Goal: Navigation & Orientation: Find specific page/section

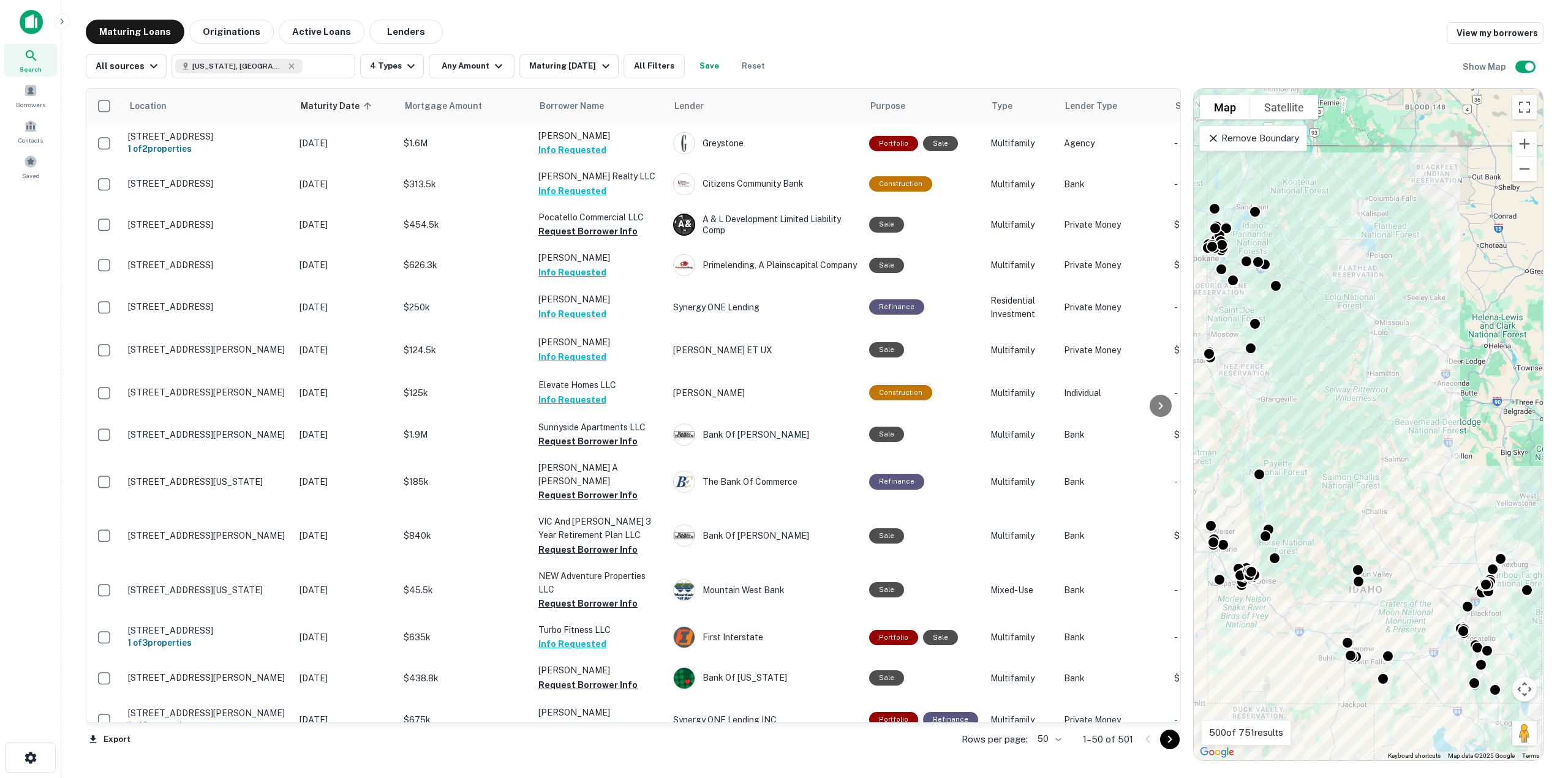
scroll to position [1520, 0]
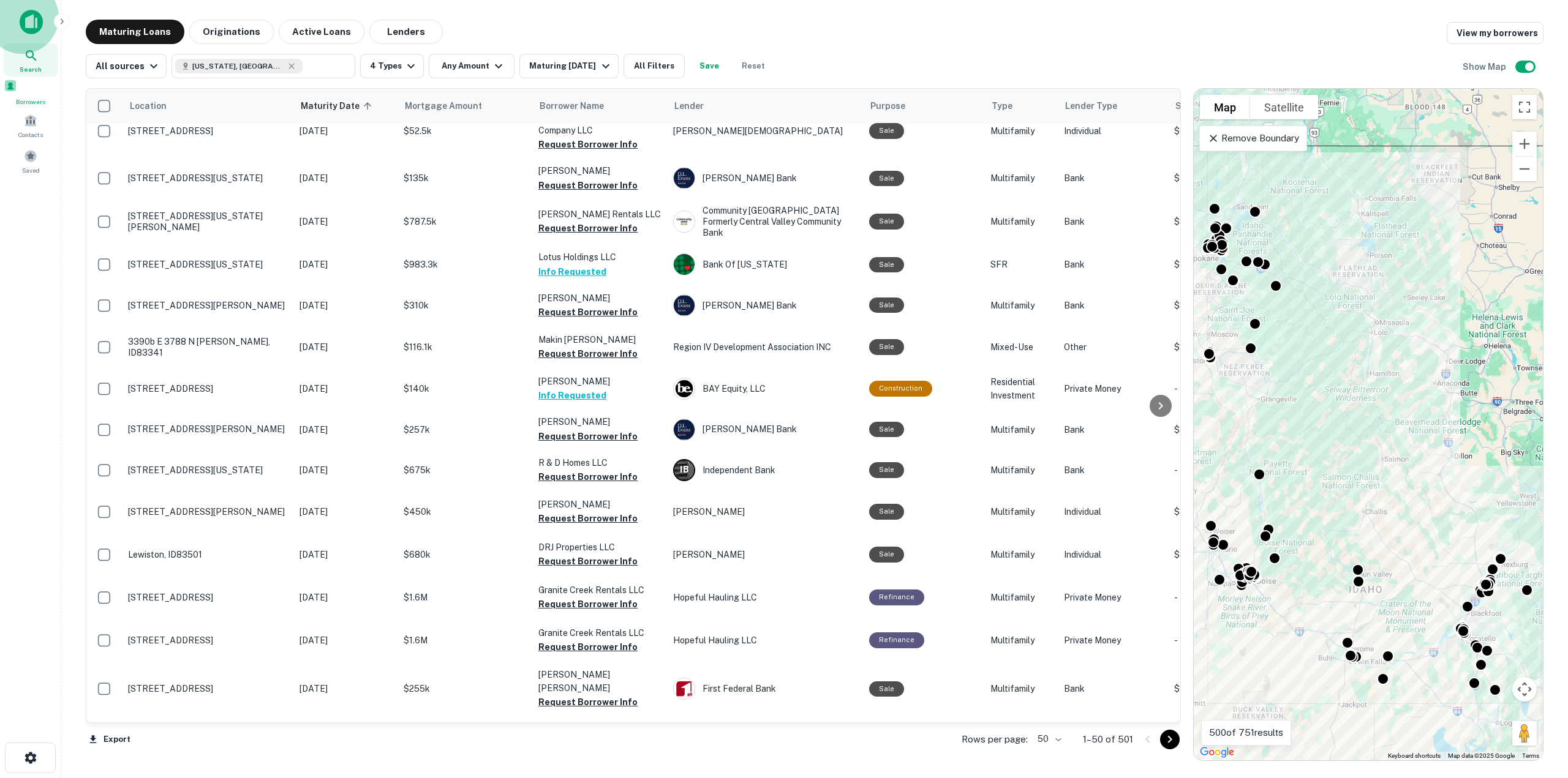
click at [17, 93] on span at bounding box center [10, 85] width 14 height 14
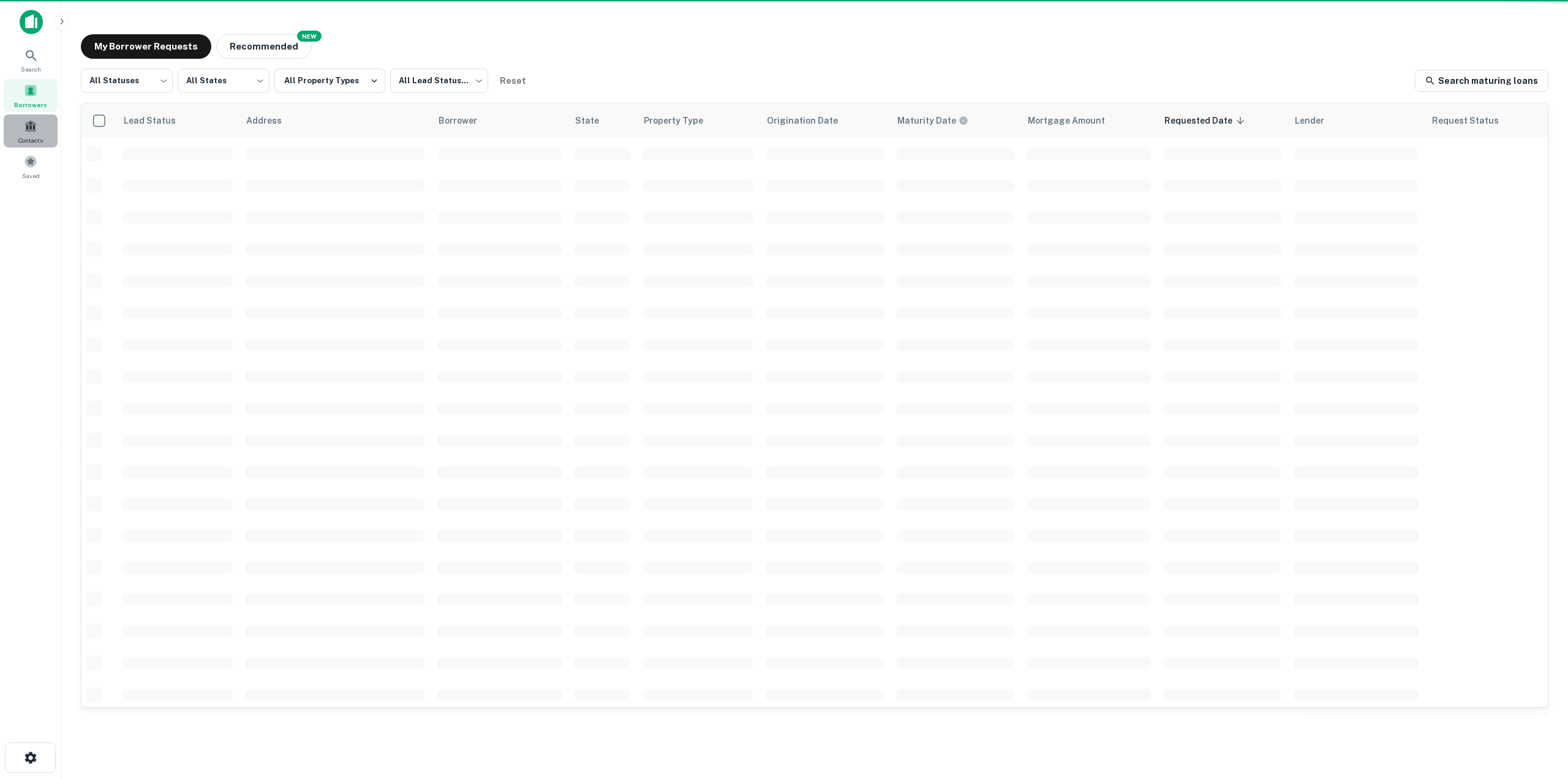
scroll to position [227, 0]
click at [38, 138] on span "Contacts" at bounding box center [30, 140] width 25 height 10
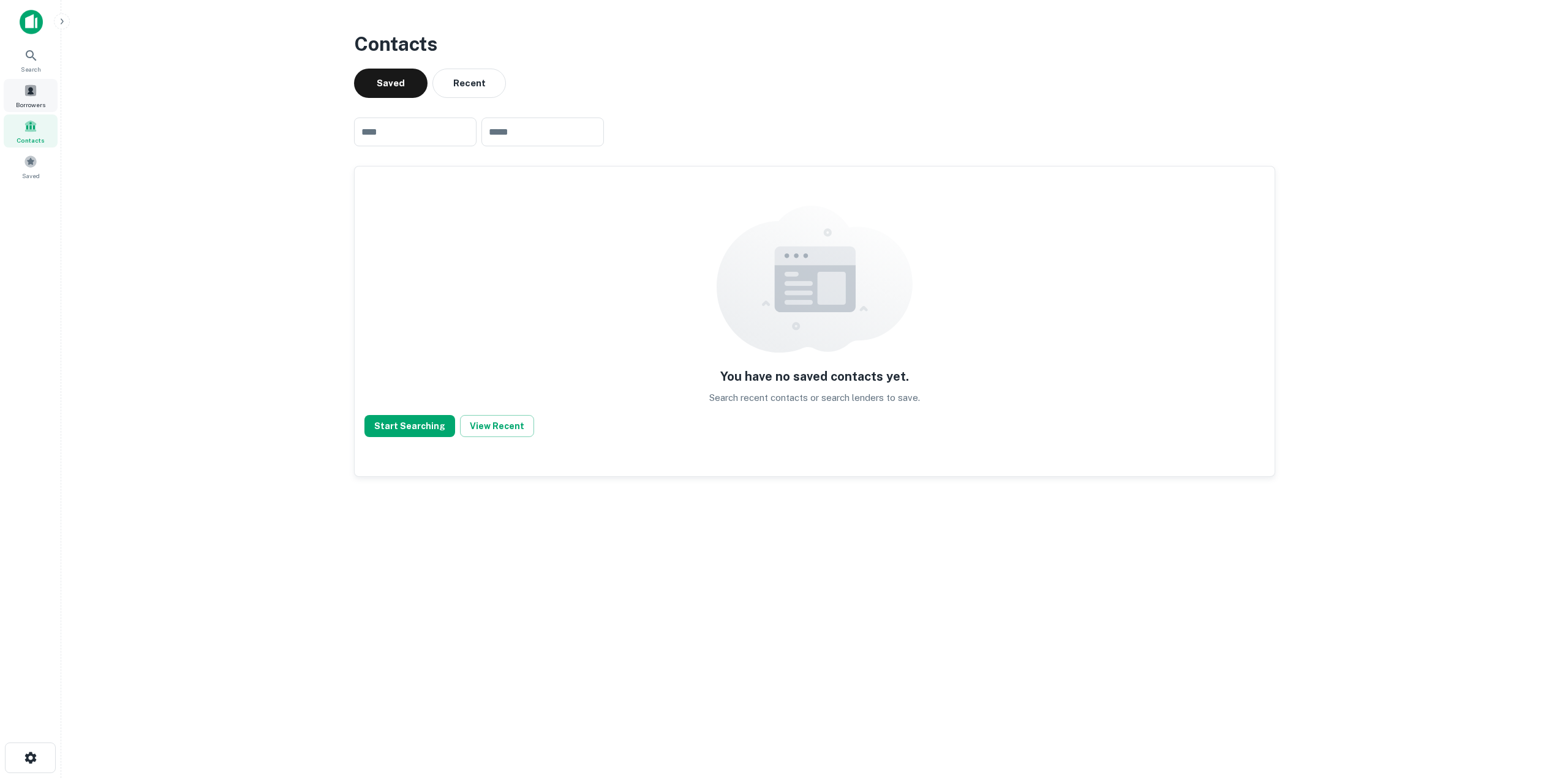
click at [25, 83] on div "Borrowers" at bounding box center [30, 96] width 54 height 33
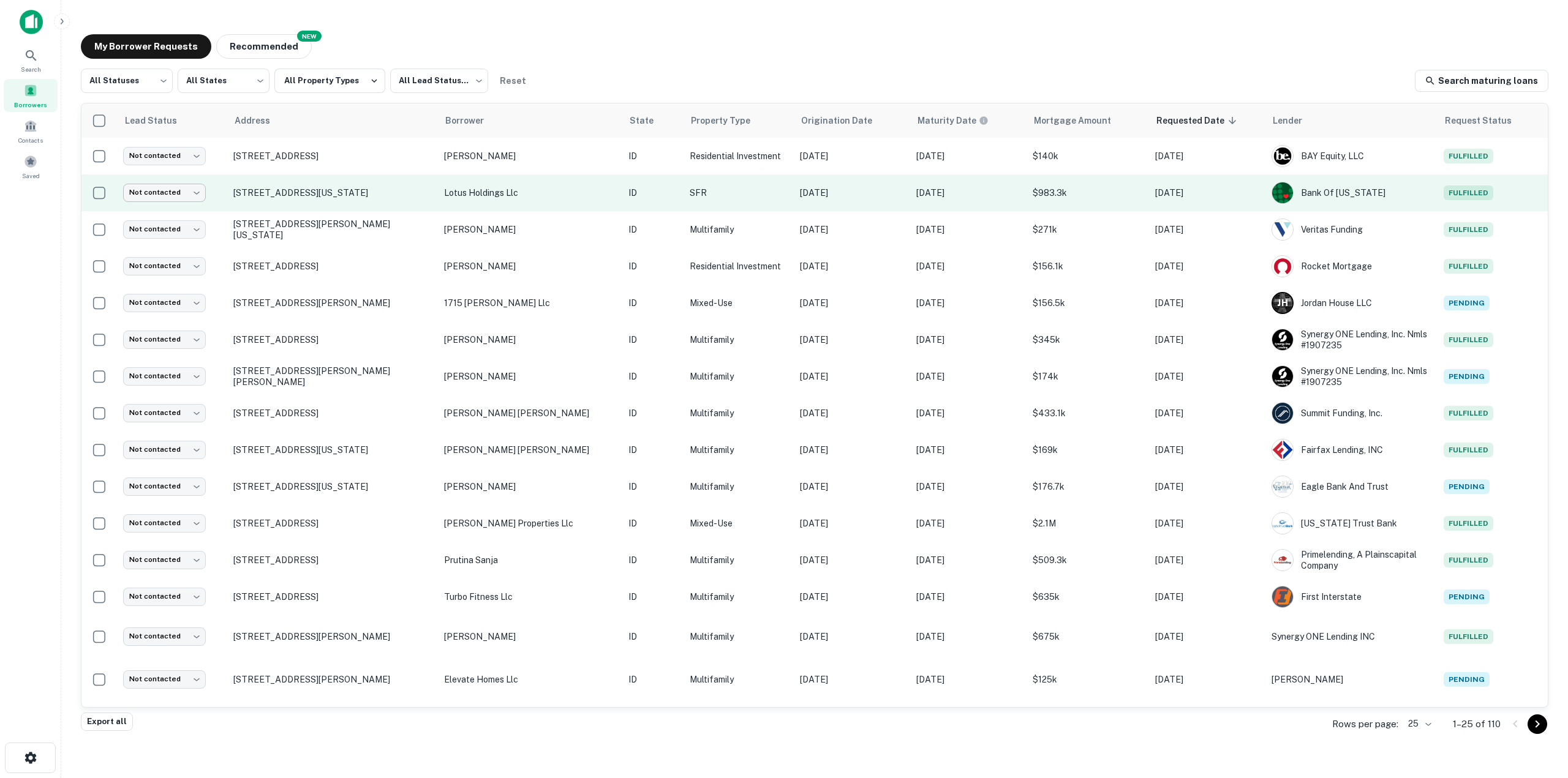
click at [165, 191] on body "Search Borrowers Contacts Saved My Borrower Requests NEW Recommended All Status…" at bounding box center [784, 389] width 1568 height 778
click at [165, 191] on div at bounding box center [784, 389] width 1568 height 778
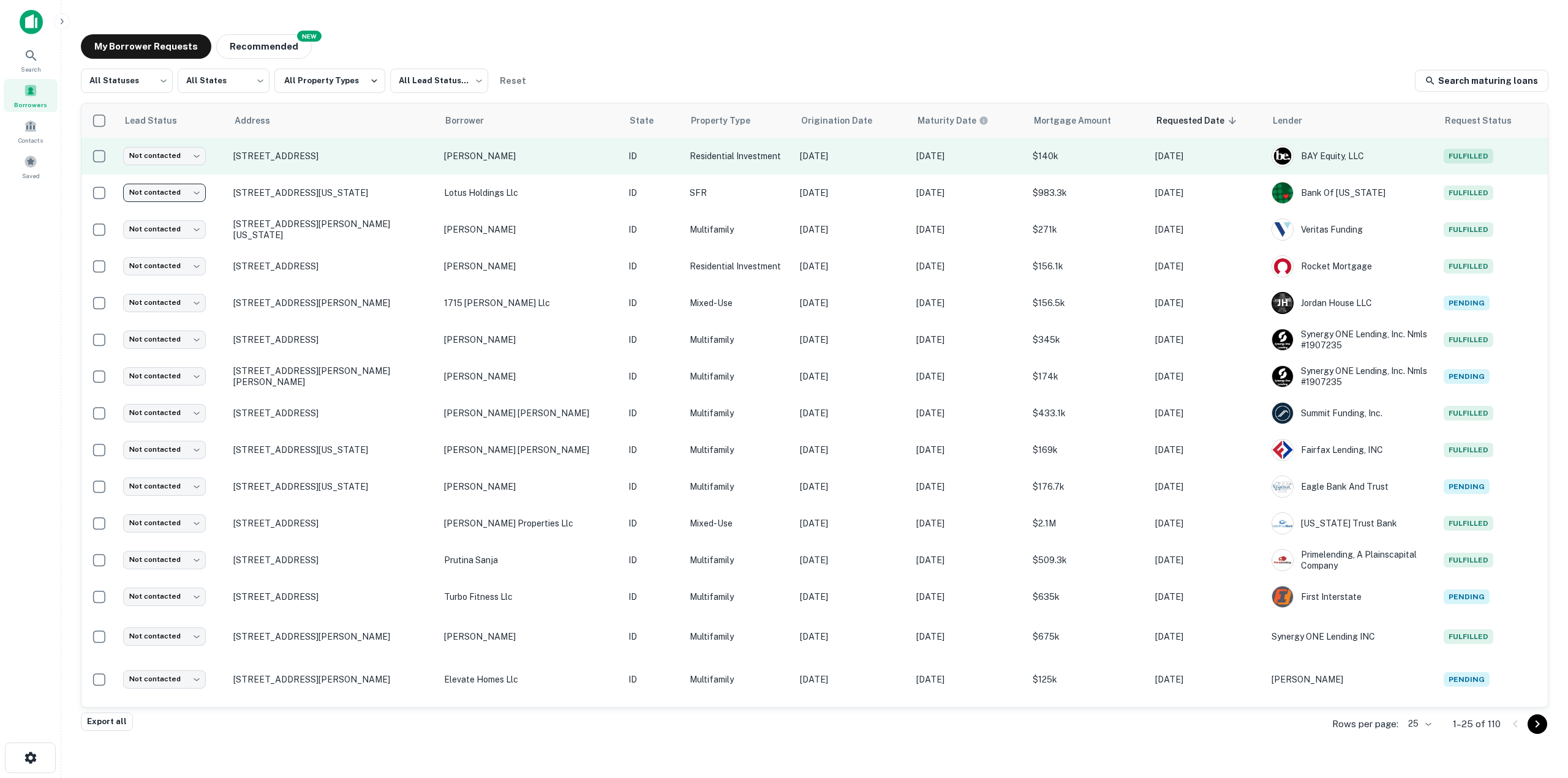
click at [1453, 158] on span "Fulfilled" at bounding box center [1468, 156] width 50 height 14
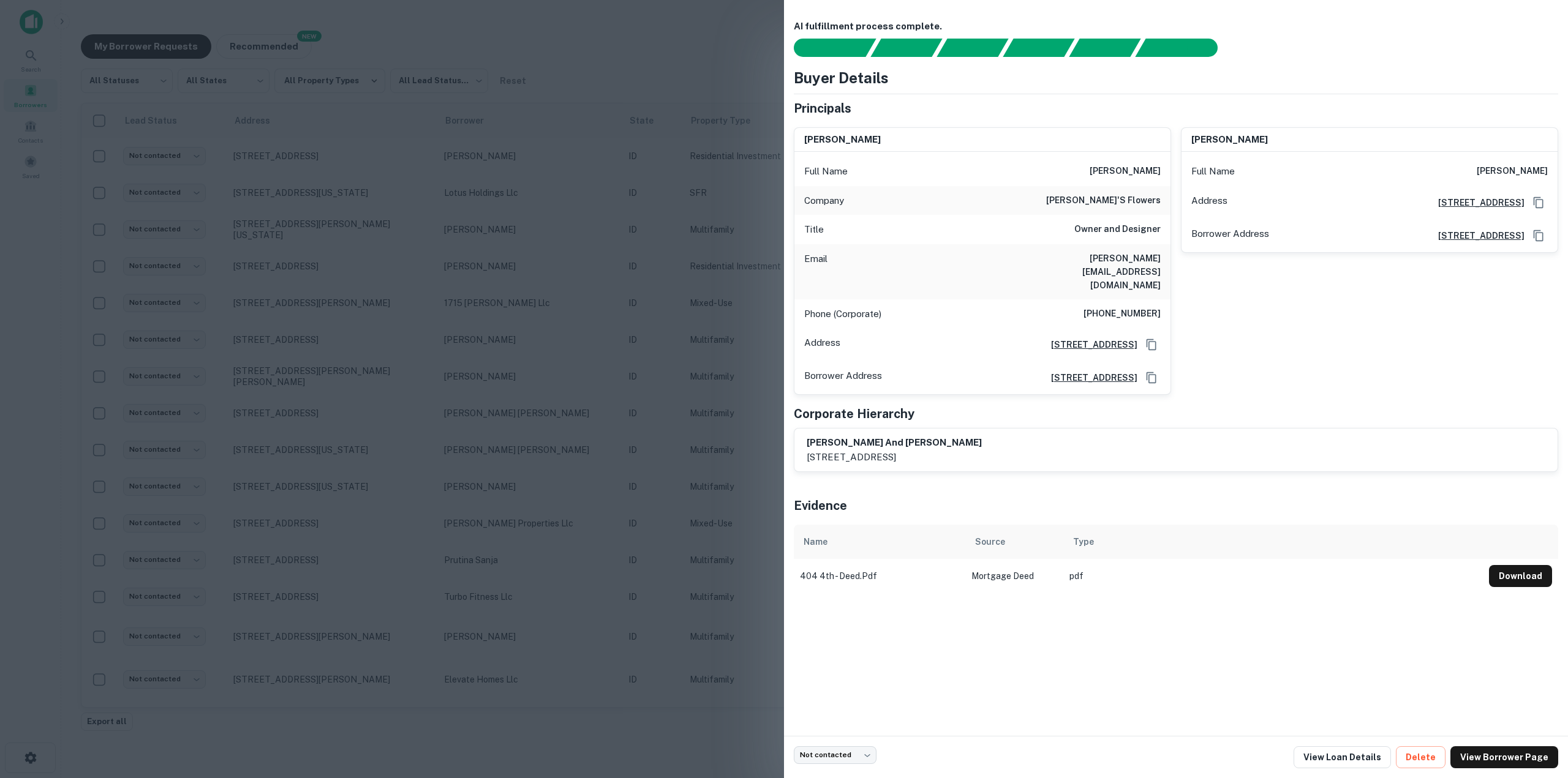
click at [648, 72] on div at bounding box center [784, 389] width 1568 height 778
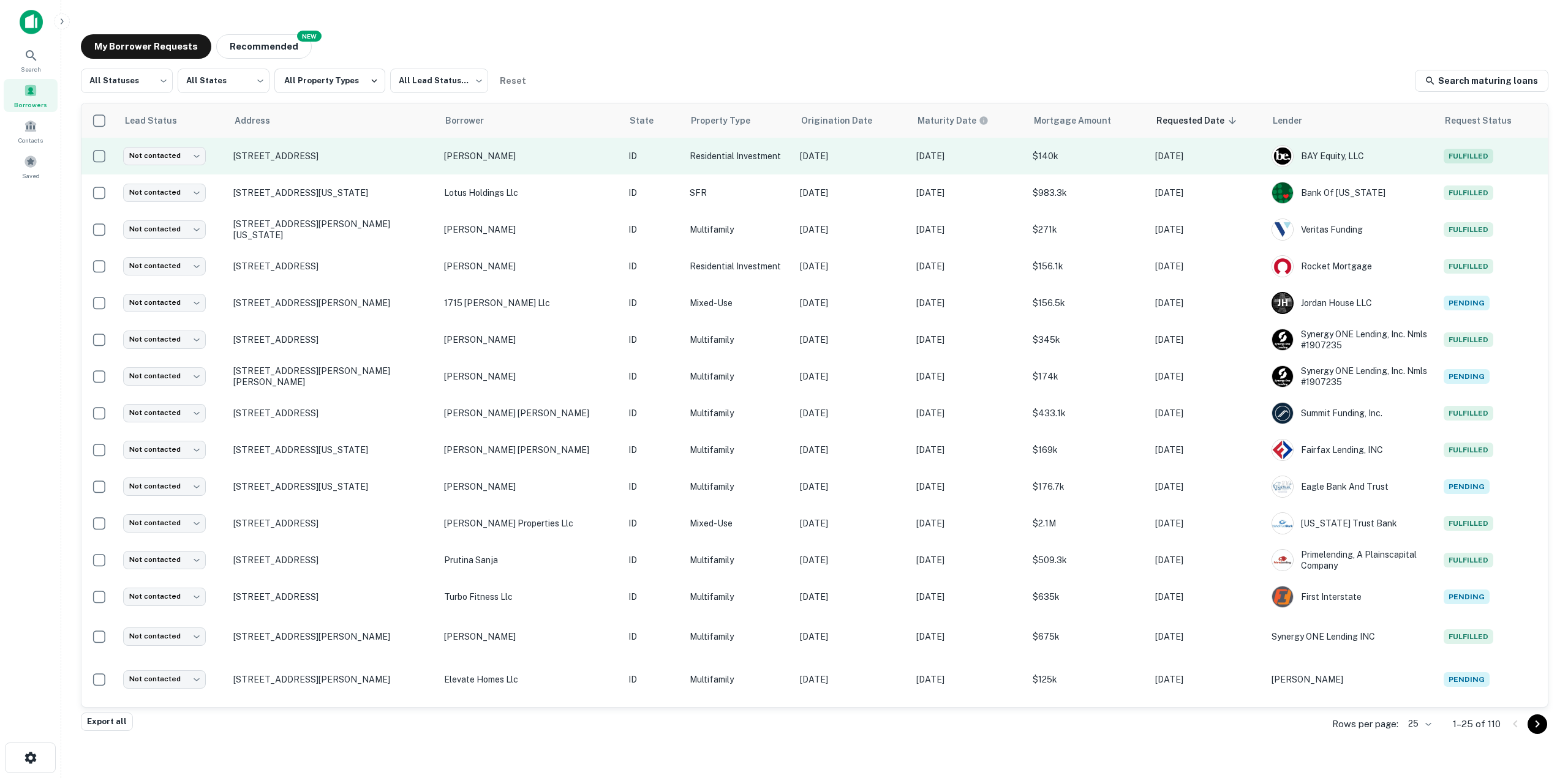
click at [473, 161] on p "[PERSON_NAME]" at bounding box center [530, 156] width 172 height 14
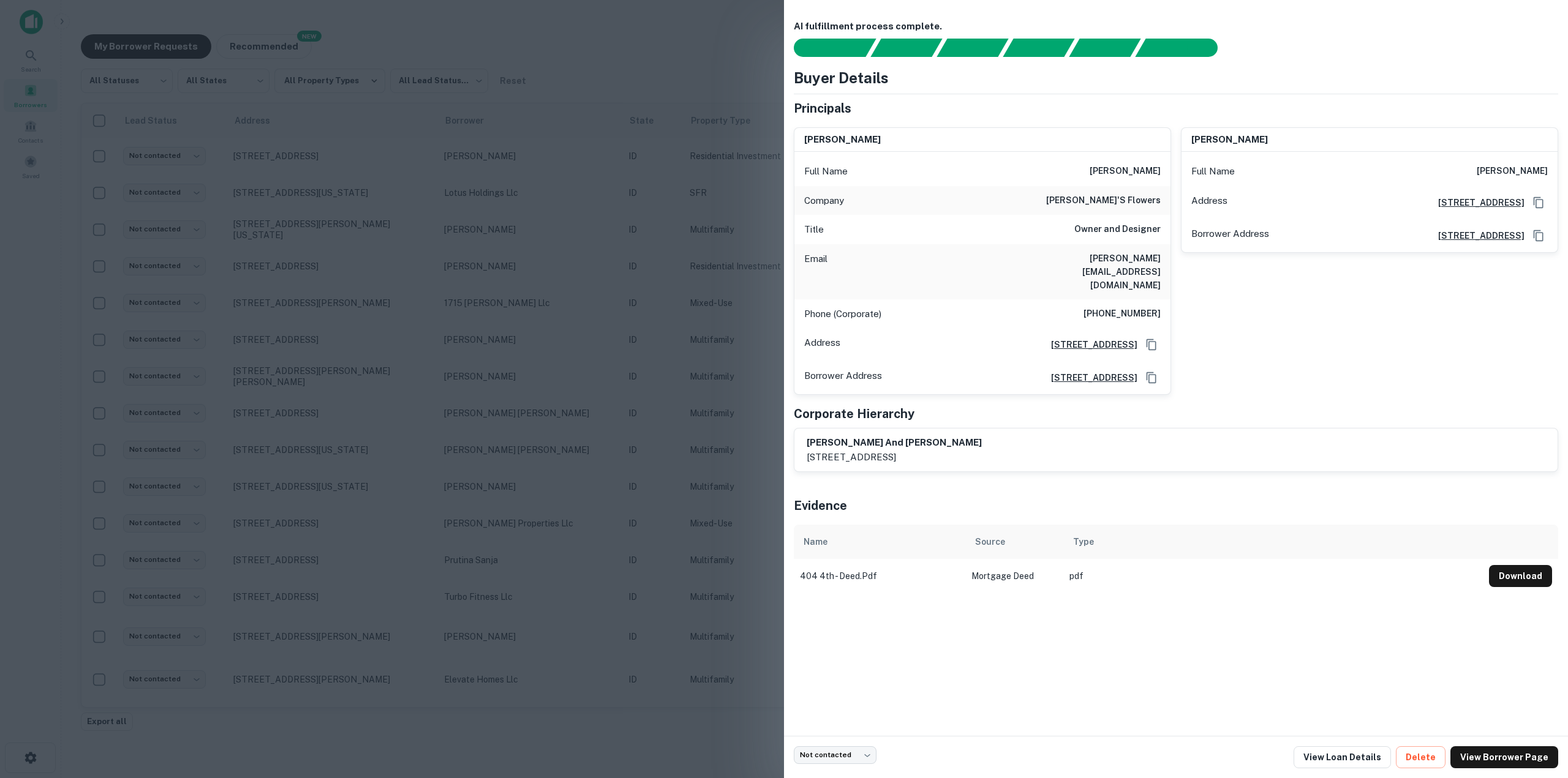
click at [426, 98] on div at bounding box center [784, 389] width 1568 height 778
